Goal: Task Accomplishment & Management: Use online tool/utility

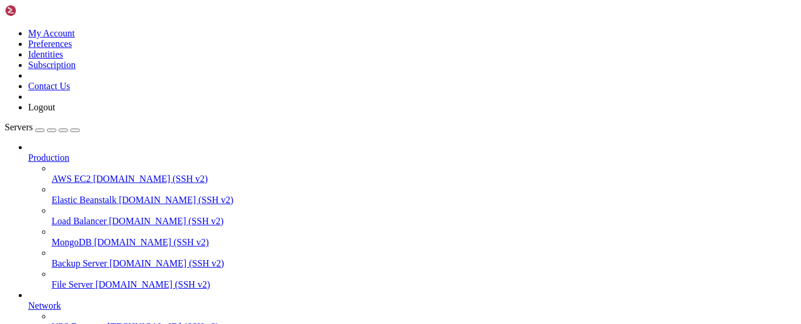
scroll to position [155, 0]
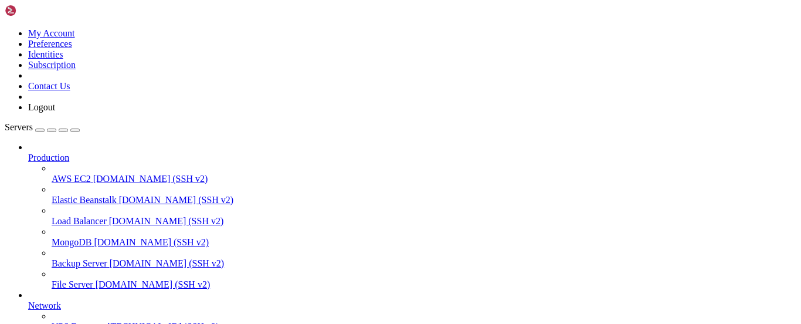
scroll to position [53, 0]
drag, startPoint x: 9, startPoint y: 780, endPoint x: 73, endPoint y: 904, distance: 140.0
copy div "server { root /var/www/html; server_name [DOMAIN_NAME]; location / { proxy_pass…"
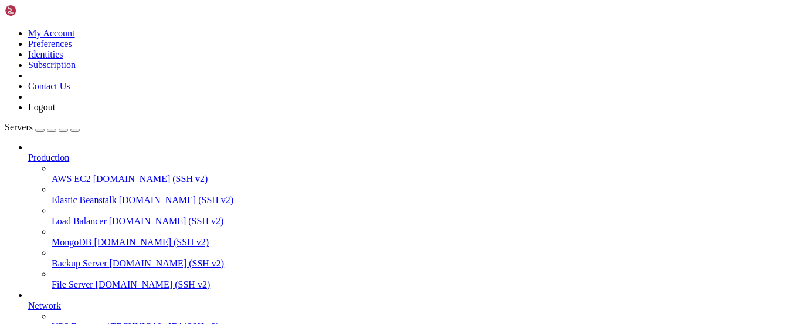
scroll to position [13, 2]
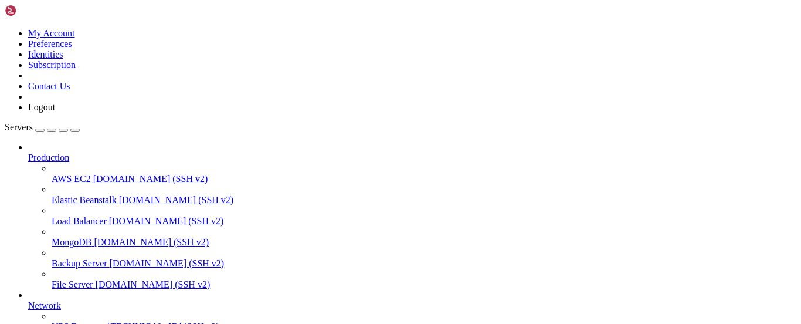
drag, startPoint x: 310, startPoint y: 780, endPoint x: 223, endPoint y: 797, distance: 88.5
drag, startPoint x: 259, startPoint y: 739, endPoint x: 132, endPoint y: 829, distance: 156.0
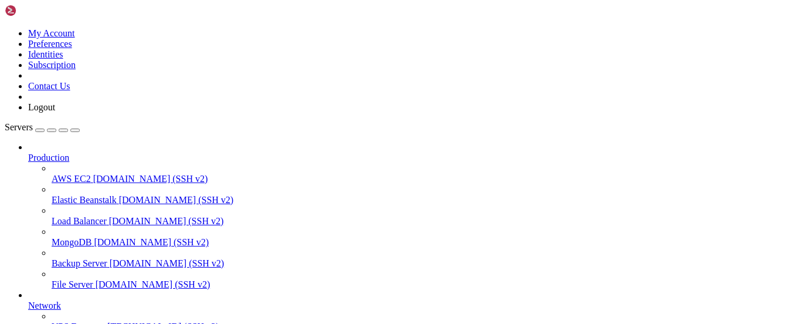
drag, startPoint x: 11, startPoint y: 722, endPoint x: 123, endPoint y: 849, distance: 169.5
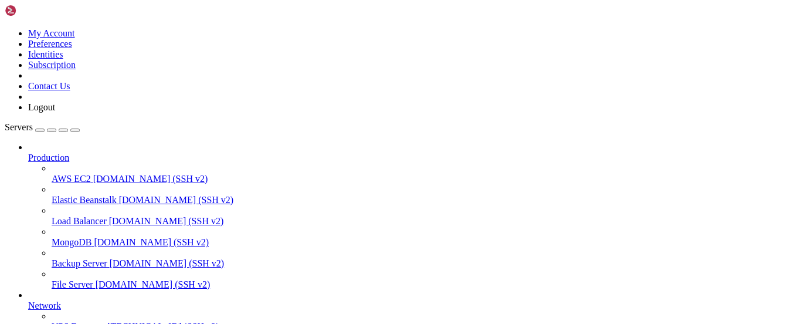
copy div "server { root /var/www/html; server_name [DOMAIN_NAME]; location / { proxy_pass…"
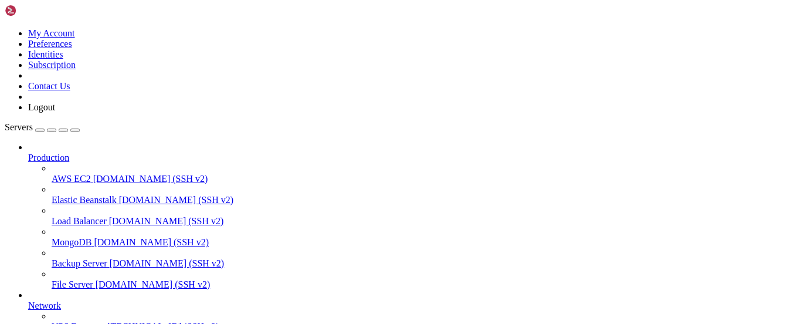
drag, startPoint x: 232, startPoint y: 923, endPoint x: 100, endPoint y: 836, distance: 157.4
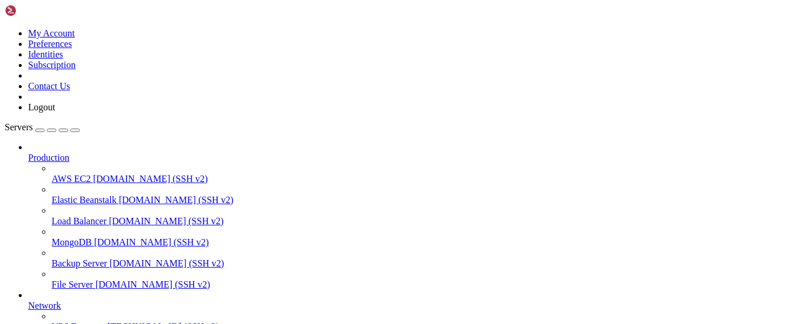
scroll to position [0, 0]
drag, startPoint x: 240, startPoint y: 915, endPoint x: 13, endPoint y: 688, distance: 321.2
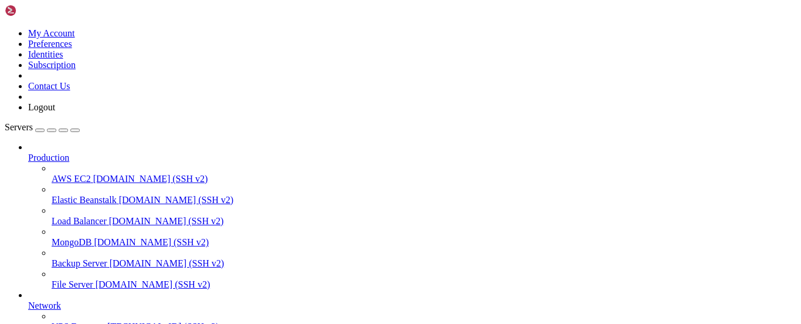
drag, startPoint x: 11, startPoint y: 686, endPoint x: 80, endPoint y: 902, distance: 226.0
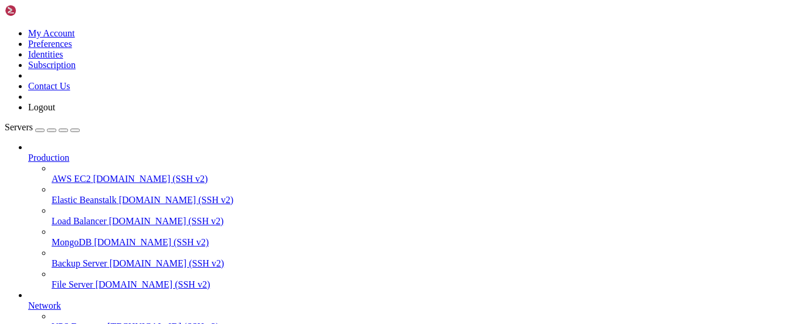
copy div "root@vmi2691088:/etc/nginx/sites-available# cat [DOMAIN_NAME] proxy_pass [URL][…"
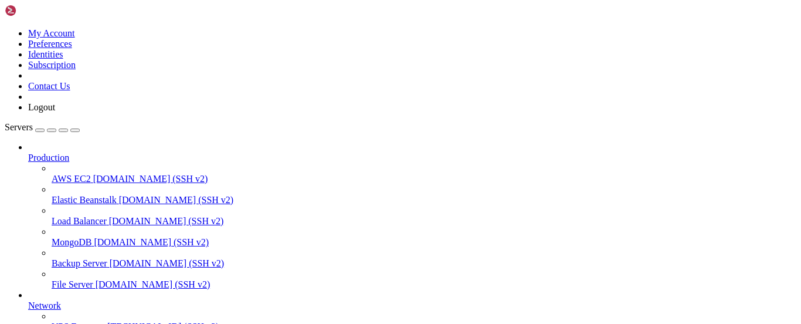
drag, startPoint x: 348, startPoint y: 737, endPoint x: 284, endPoint y: 753, distance: 65.8
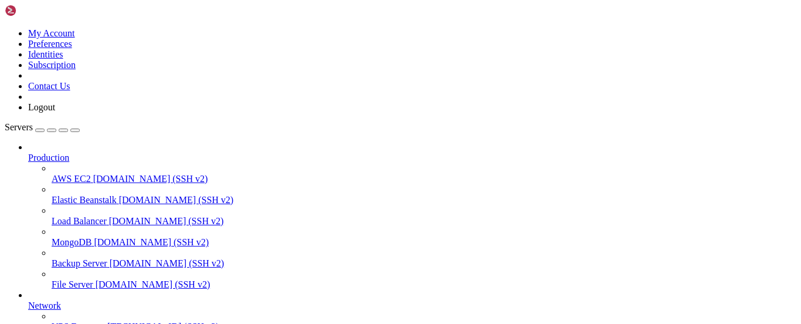
drag, startPoint x: 292, startPoint y: 731, endPoint x: 264, endPoint y: 751, distance: 34.5
drag, startPoint x: 256, startPoint y: 748, endPoint x: 127, endPoint y: 834, distance: 155.3
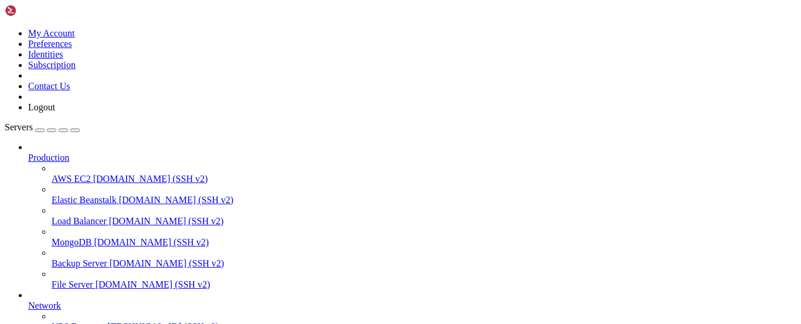
drag, startPoint x: 155, startPoint y: 705, endPoint x: 118, endPoint y: 753, distance: 60.7
drag, startPoint x: 234, startPoint y: 916, endPoint x: 12, endPoint y: 718, distance: 297.3
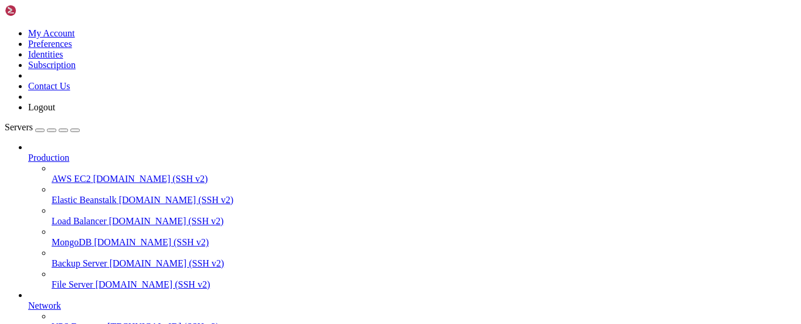
copy div "oot@vmi2691088:/etc/nginx/sites-available# cat [DOMAIN_NAME] server { root /var…"
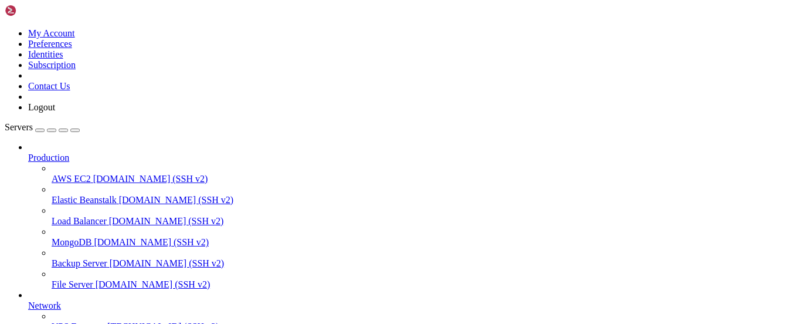
drag, startPoint x: 324, startPoint y: 742, endPoint x: 176, endPoint y: 771, distance: 151.2
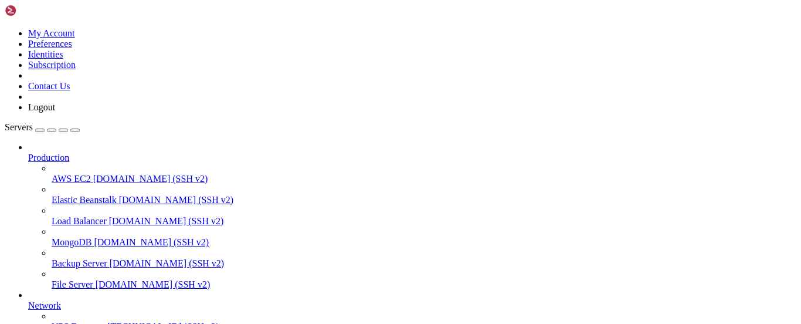
drag, startPoint x: 38, startPoint y: 795, endPoint x: 304, endPoint y: 828, distance: 267.6
drag, startPoint x: 240, startPoint y: 825, endPoint x: 17, endPoint y: 811, distance: 223.8
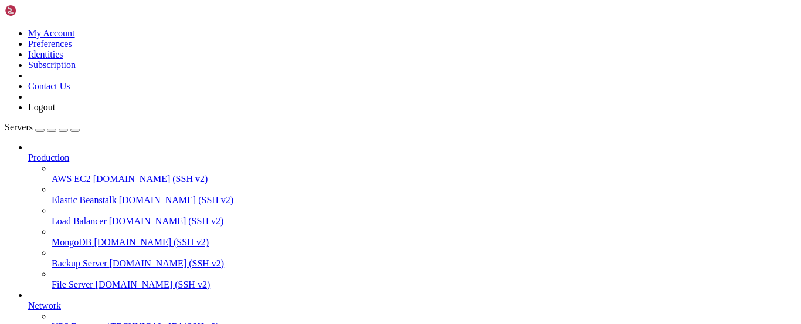
click html "Page up 4bb81df090cb backendpqrs-app "uvicorn main:app --…" 11 hours ago Up 11 …"
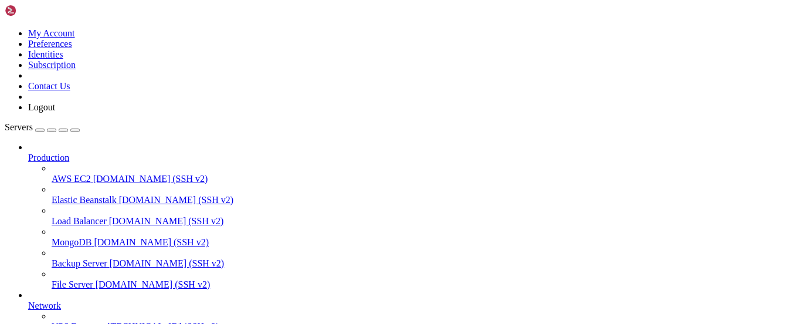
drag, startPoint x: 157, startPoint y: 711, endPoint x: 223, endPoint y: 735, distance: 71.0
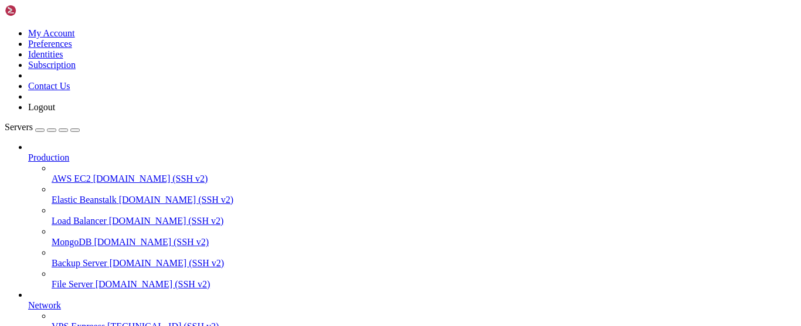
drag, startPoint x: 165, startPoint y: 814, endPoint x: 192, endPoint y: 822, distance: 28.7
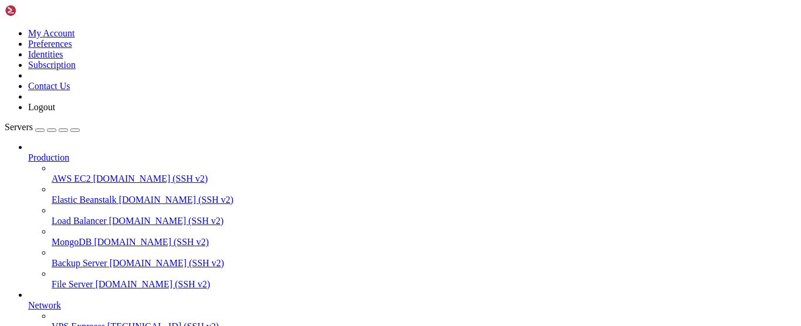
drag, startPoint x: 155, startPoint y: 818, endPoint x: 61, endPoint y: 793, distance: 97.1
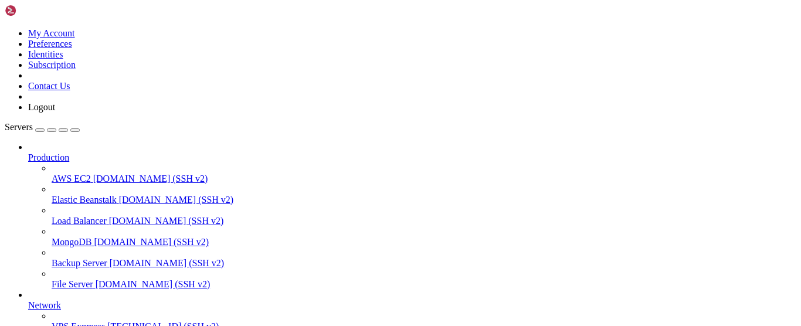
scroll to position [74, 0]
drag, startPoint x: 250, startPoint y: 919, endPoint x: 12, endPoint y: 686, distance: 332.9
copy div "oot@vmi2691088:/etc/nginx/sites-available# cat [DOMAIN_NAME] server { listen 80…"
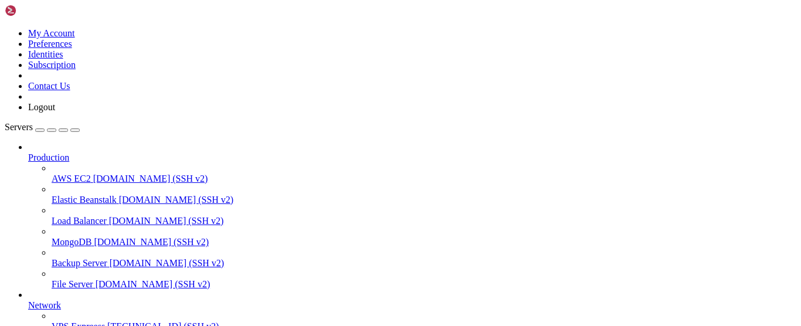
scroll to position [517, 0]
drag, startPoint x: 238, startPoint y: 910, endPoint x: 11, endPoint y: 787, distance: 258.6
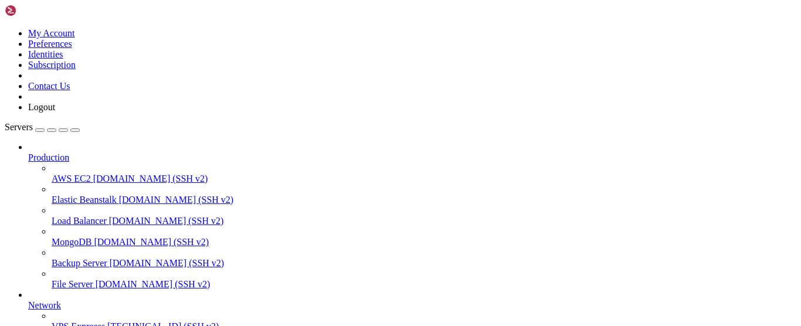
copy div "server { listen 80; server_name [DOMAIN_NAME]; return 301 https://$host$request…"
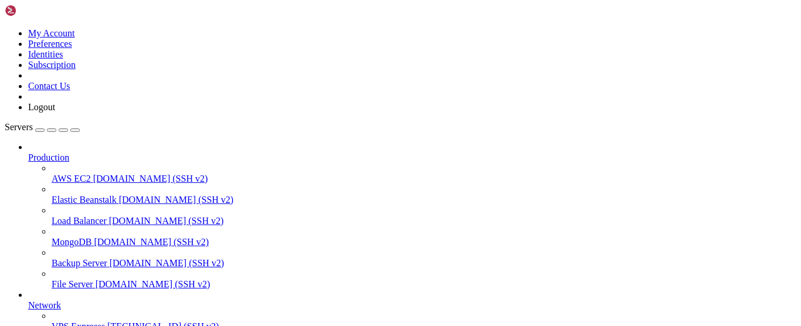
drag, startPoint x: 249, startPoint y: 723, endPoint x: 218, endPoint y: 725, distance: 30.6
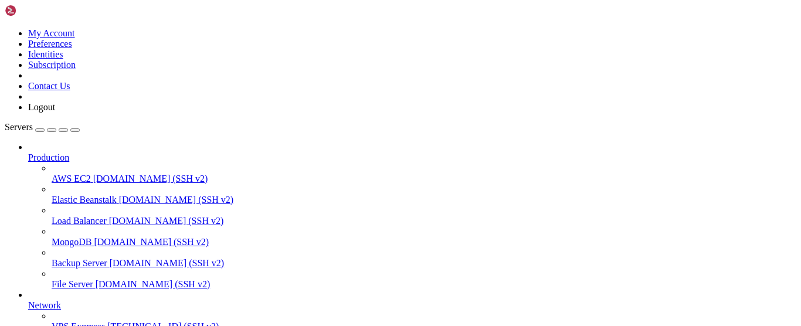
drag, startPoint x: 218, startPoint y: 725, endPoint x: 167, endPoint y: 742, distance: 53.8
